Goal: Transaction & Acquisition: Purchase product/service

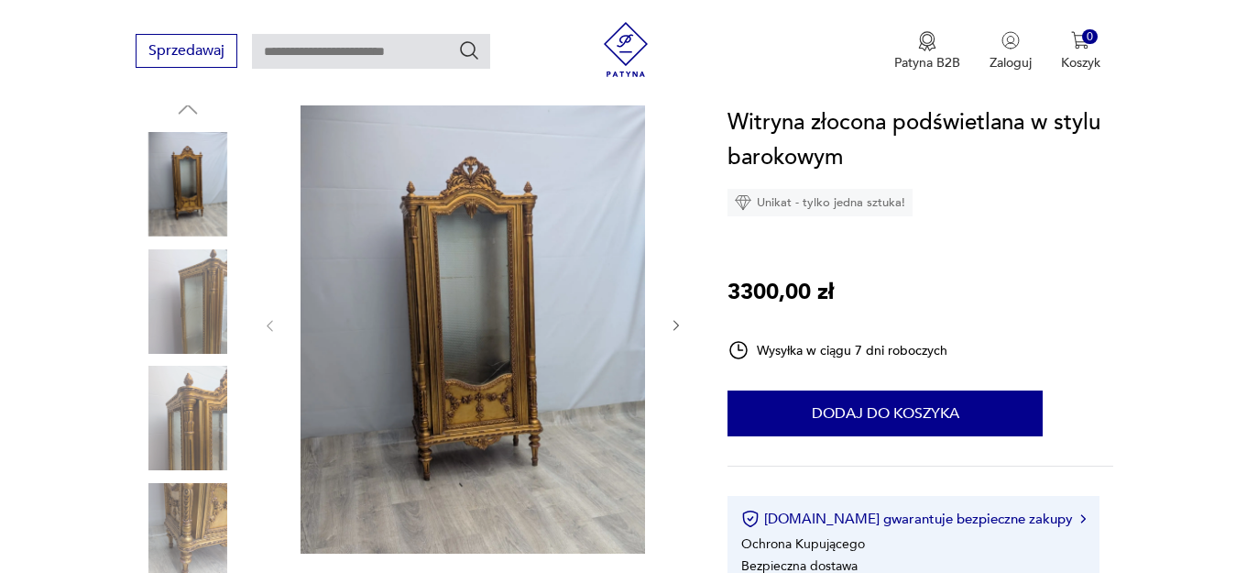
click at [429, 278] on img at bounding box center [473, 324] width 354 height 458
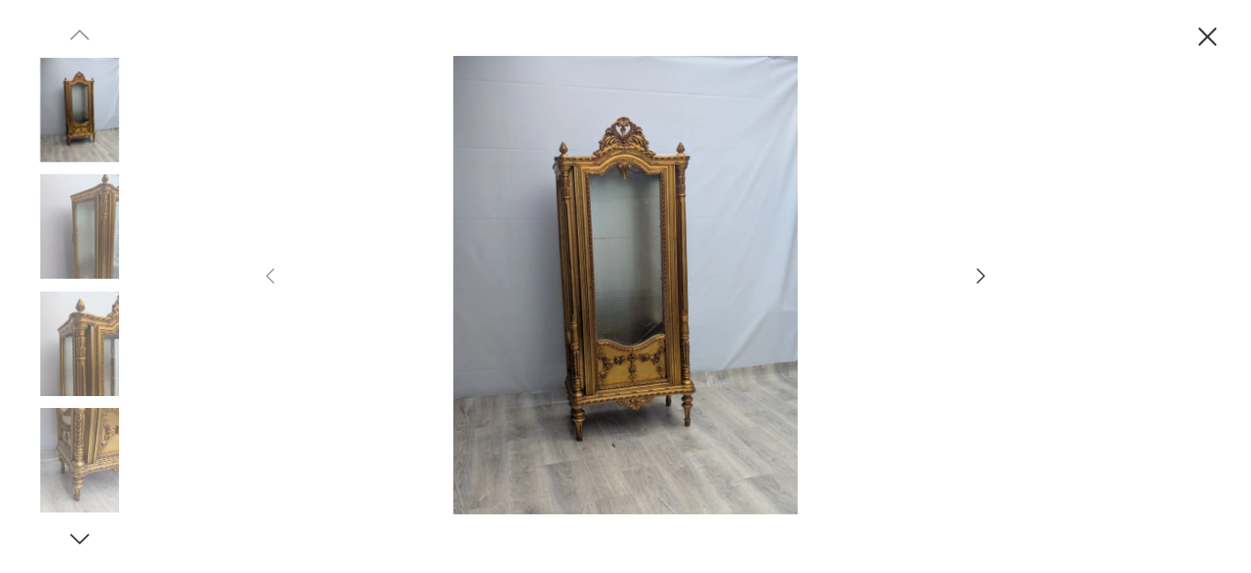
click at [986, 278] on icon "button" at bounding box center [981, 276] width 22 height 22
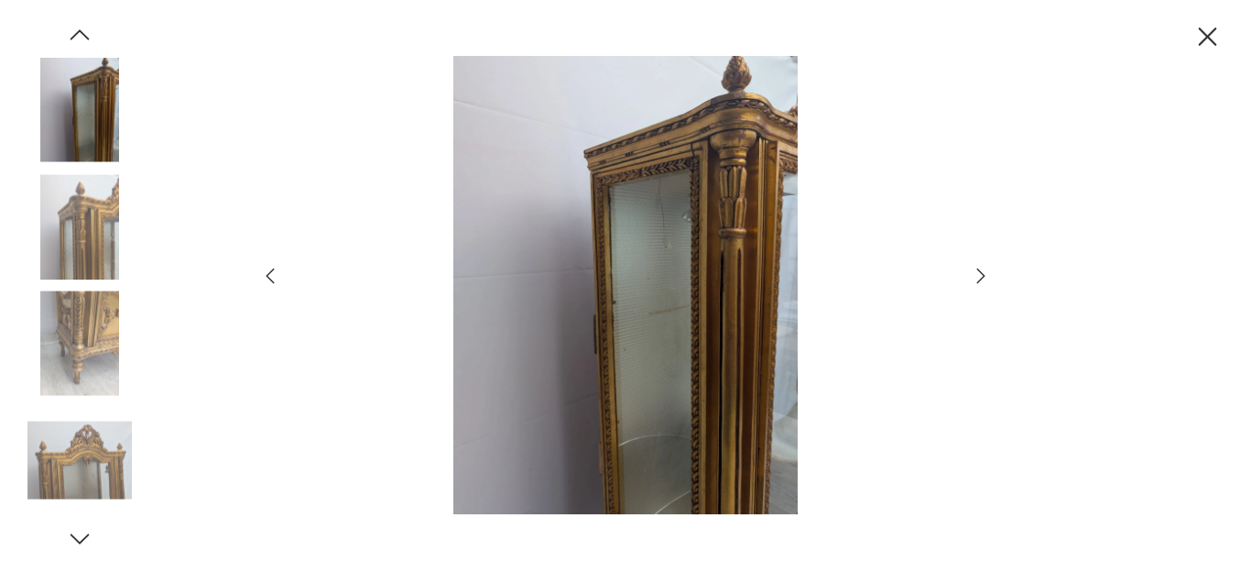
click at [978, 268] on icon "button" at bounding box center [981, 275] width 8 height 15
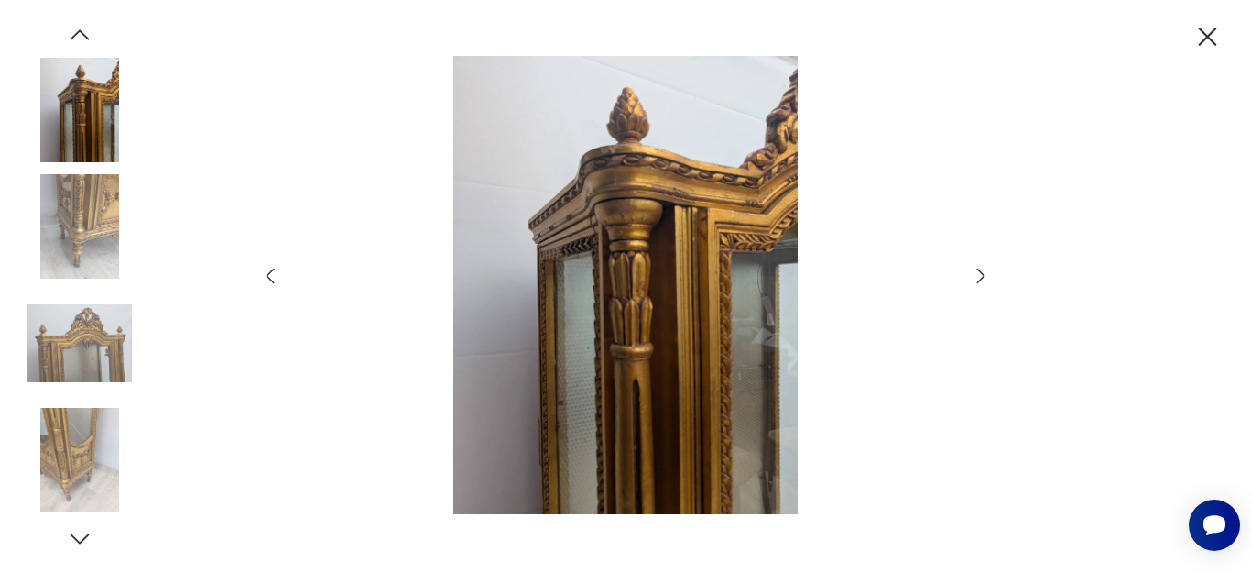
click at [978, 274] on icon "button" at bounding box center [981, 276] width 22 height 22
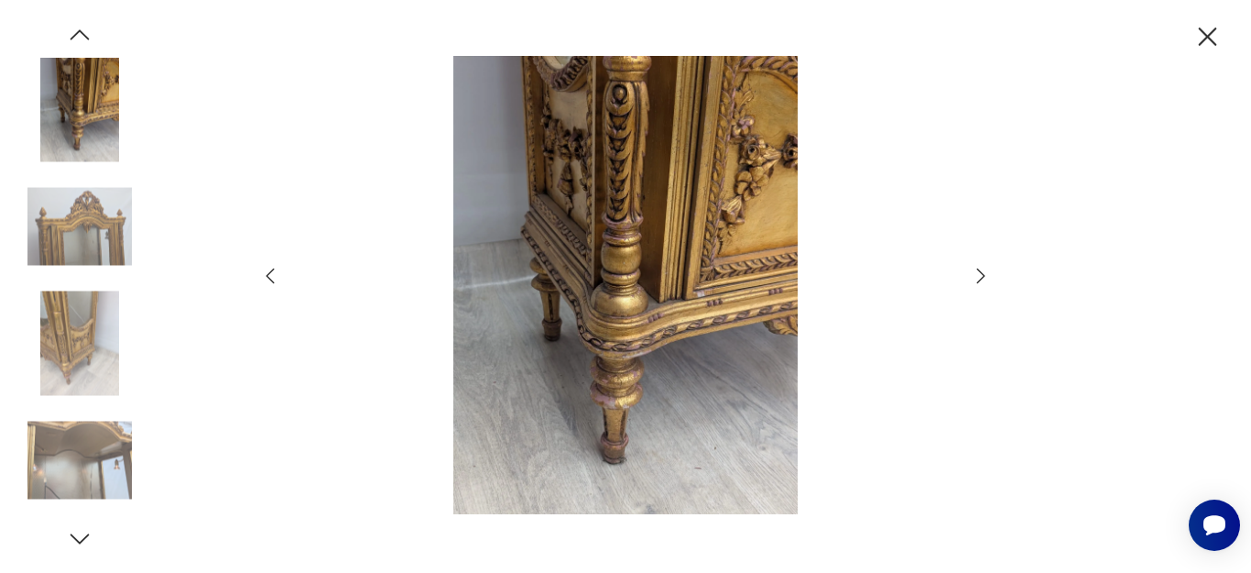
click at [978, 276] on icon "button" at bounding box center [981, 276] width 22 height 22
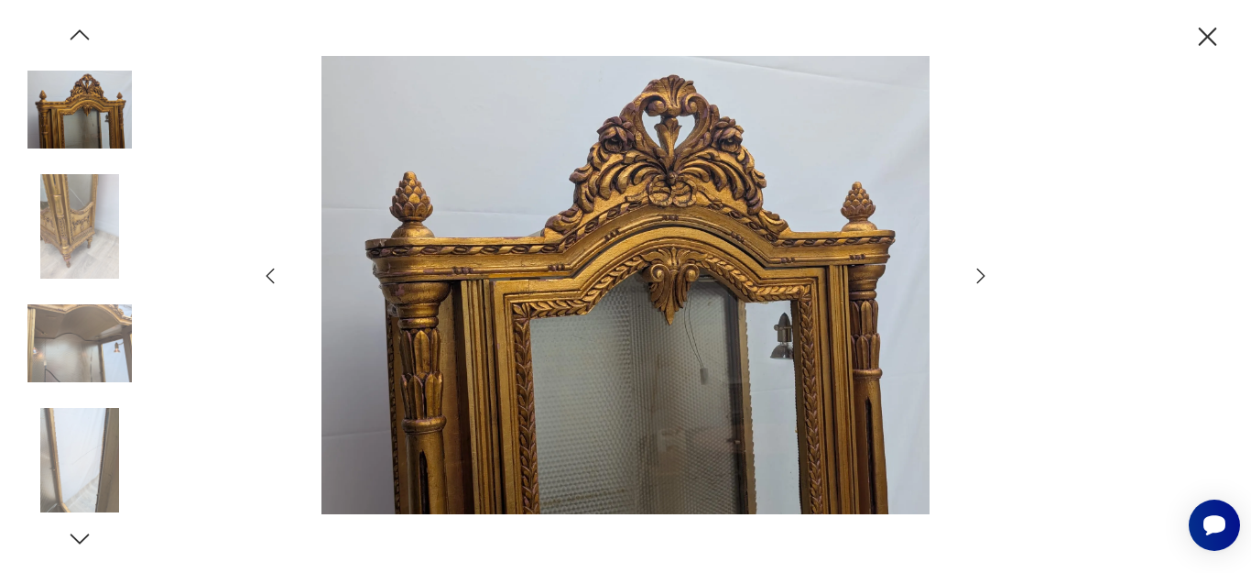
click at [978, 276] on icon "button" at bounding box center [981, 276] width 22 height 22
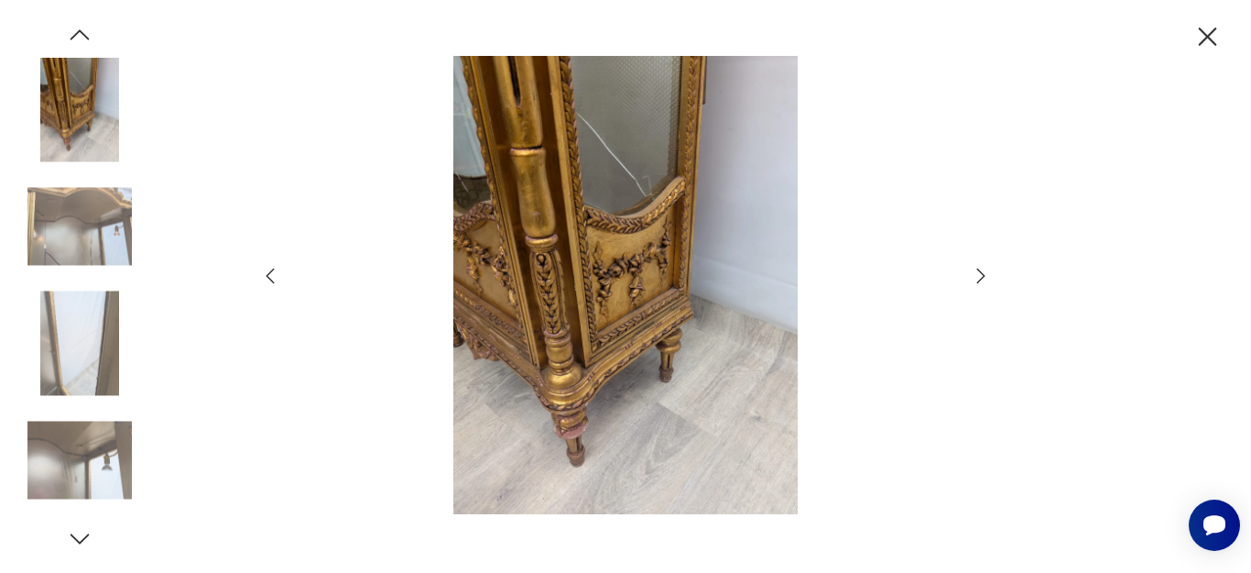
click at [978, 276] on icon "button" at bounding box center [981, 276] width 22 height 22
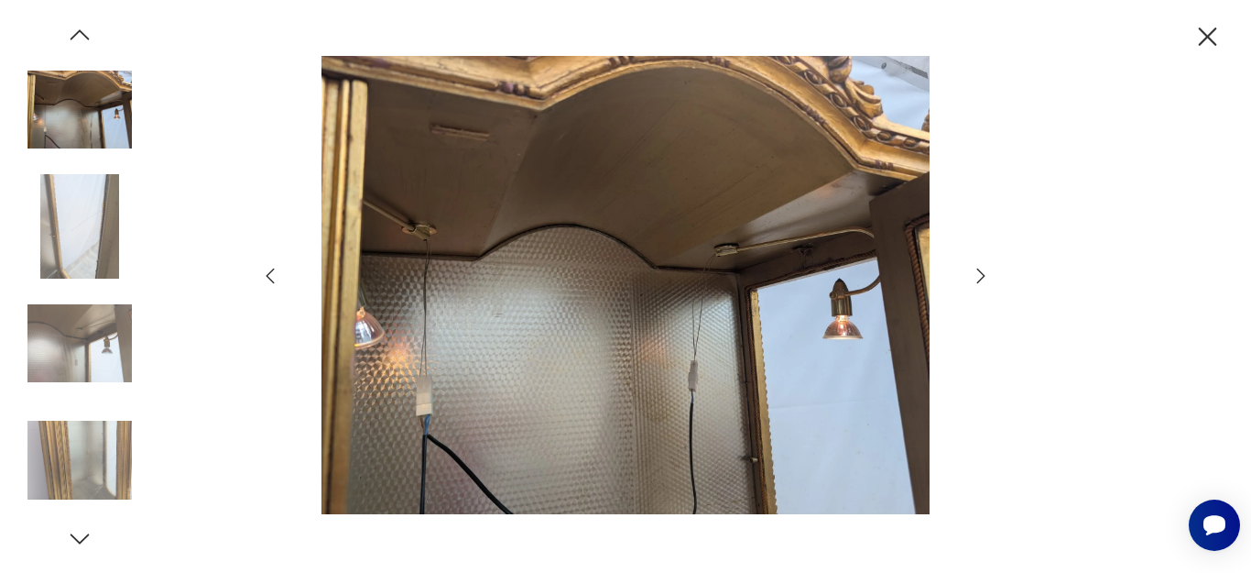
click at [978, 276] on icon "button" at bounding box center [981, 276] width 22 height 22
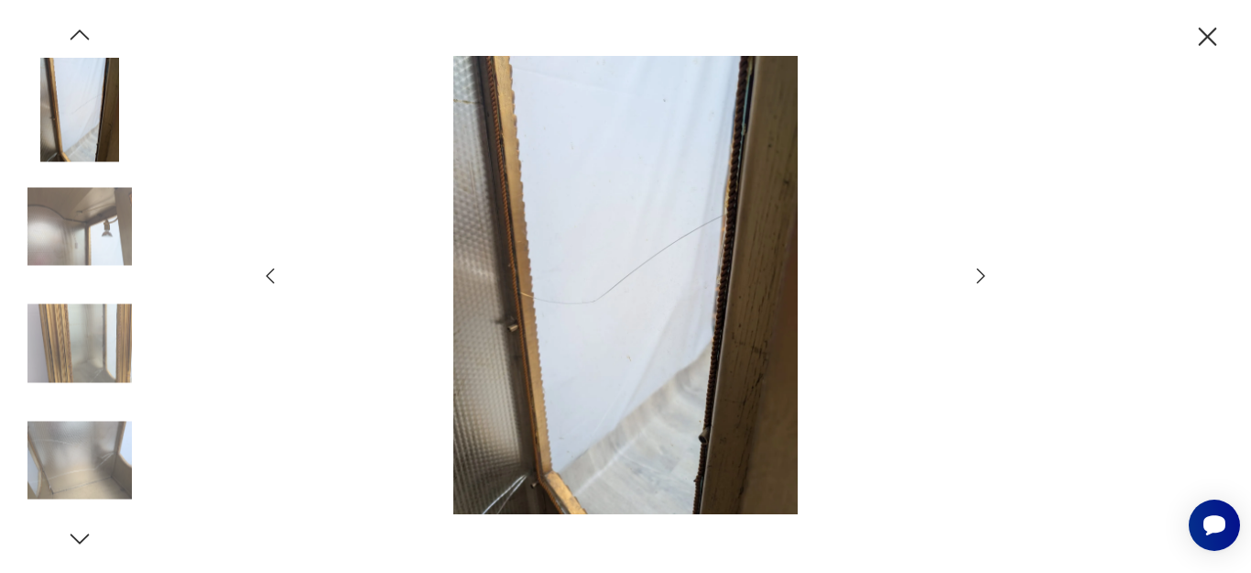
click at [978, 276] on icon "button" at bounding box center [981, 276] width 22 height 22
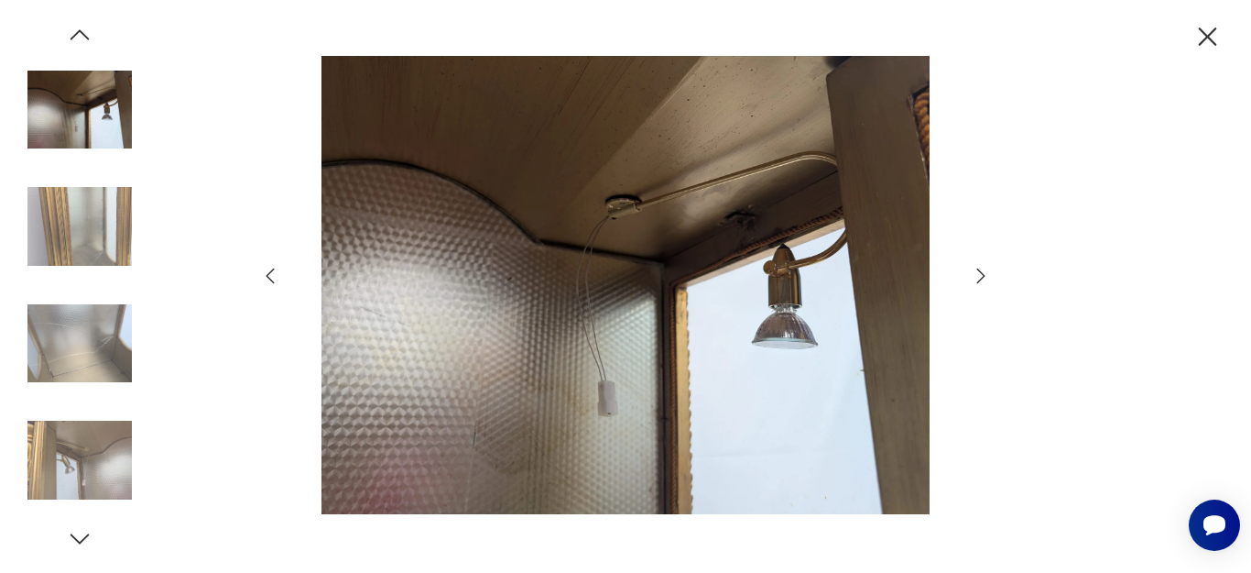
click at [978, 276] on icon "button" at bounding box center [981, 276] width 22 height 22
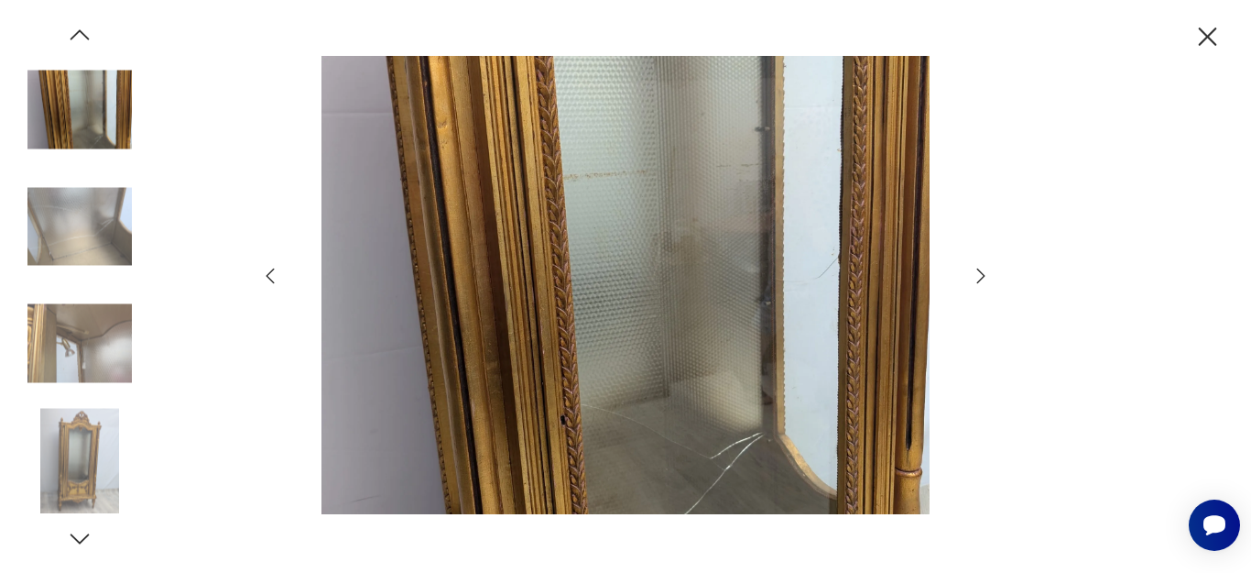
click at [978, 276] on icon "button" at bounding box center [981, 276] width 22 height 22
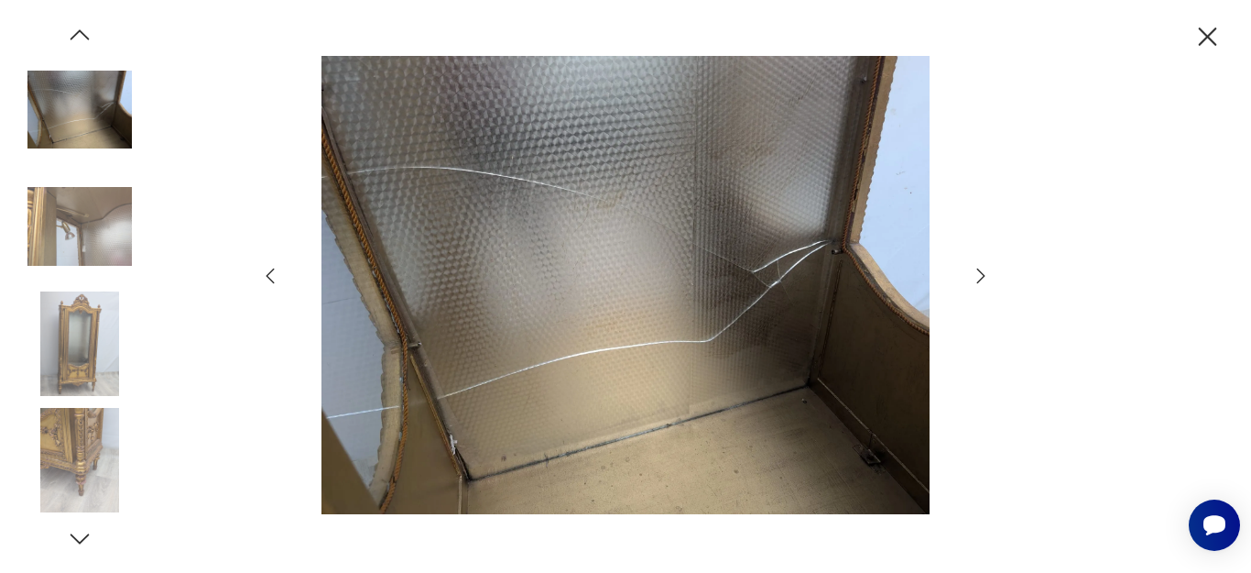
click at [978, 276] on icon "button" at bounding box center [981, 276] width 22 height 22
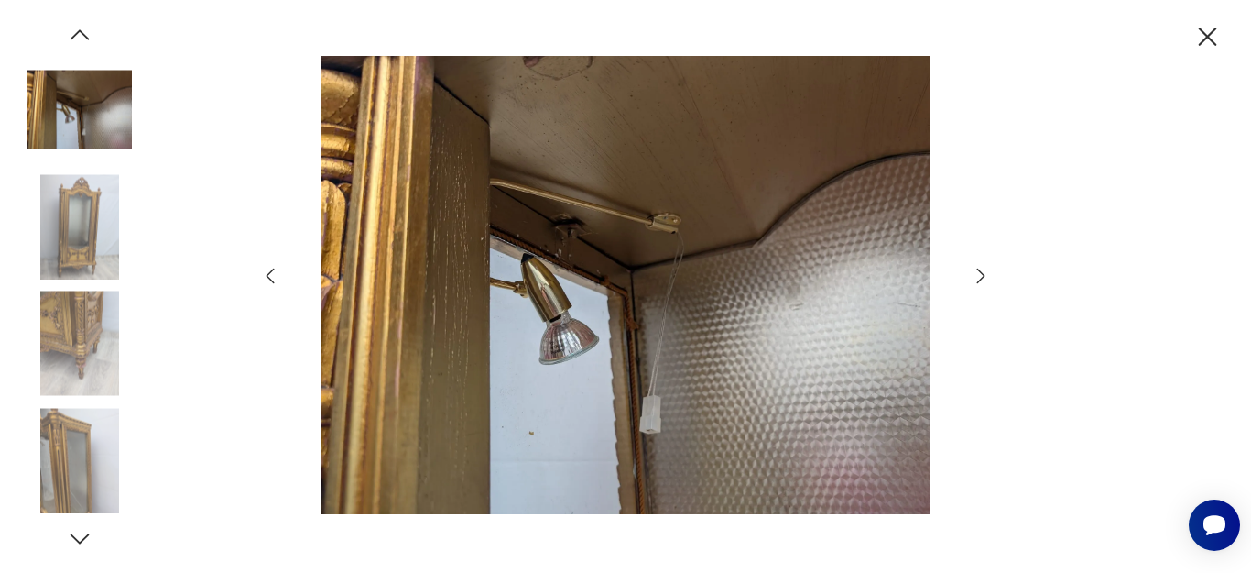
click at [978, 276] on icon "button" at bounding box center [981, 276] width 22 height 22
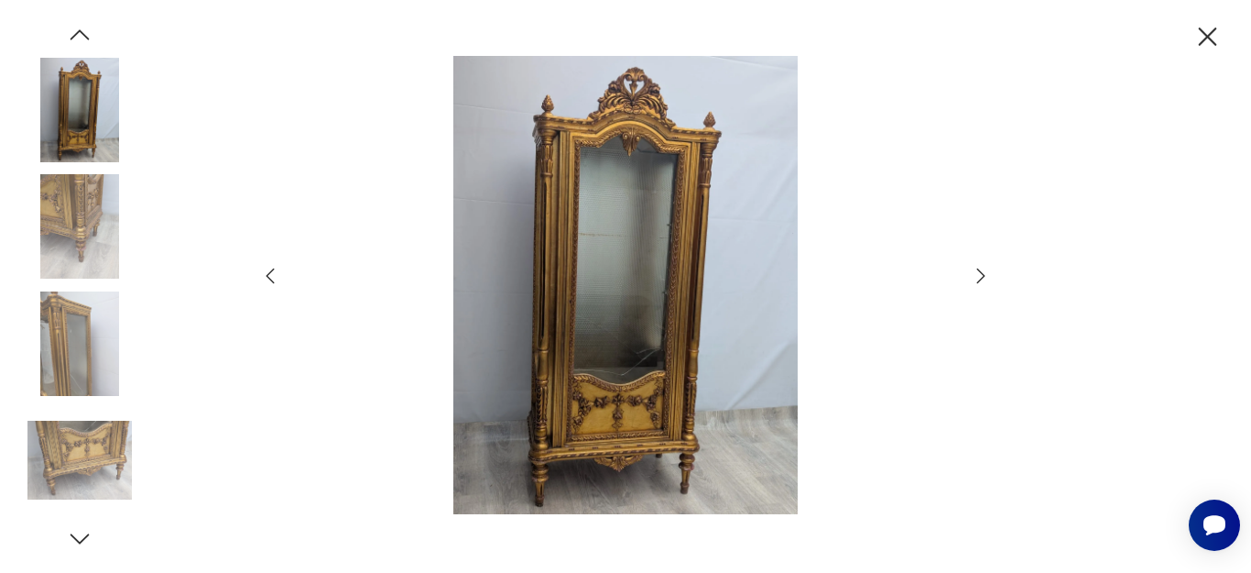
click at [1203, 30] on icon "button" at bounding box center [1208, 37] width 32 height 32
